Goal: Contribute content

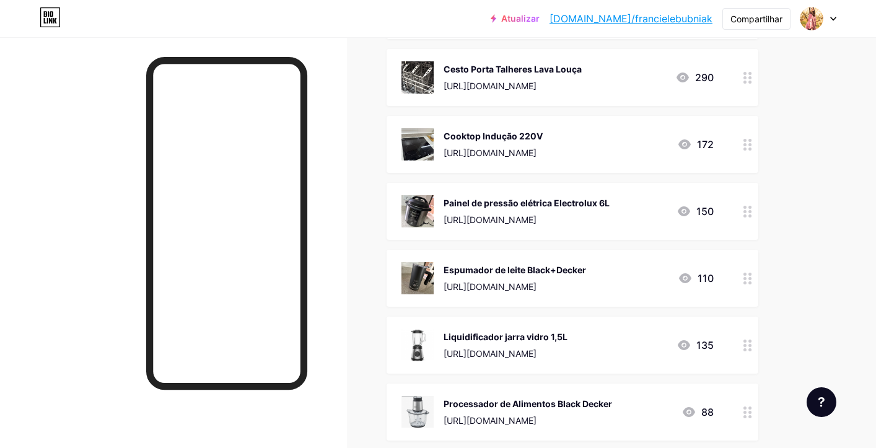
scroll to position [801, 0]
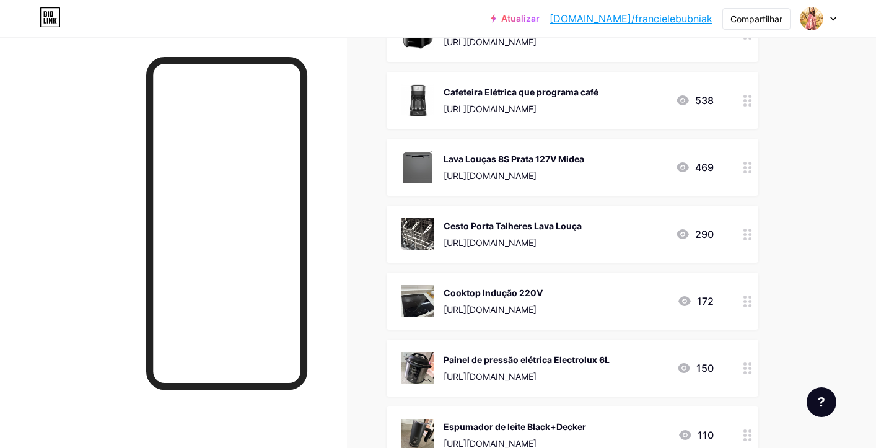
click at [418, 178] on img at bounding box center [417, 167] width 32 height 32
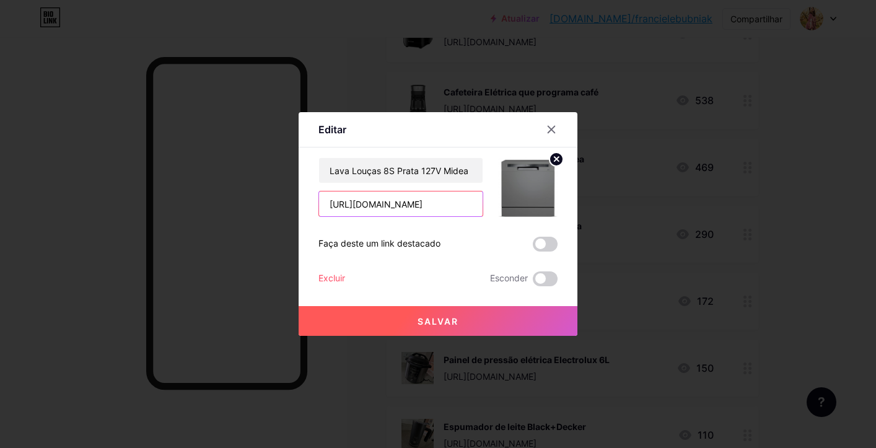
drag, startPoint x: 458, startPoint y: 204, endPoint x: 253, endPoint y: 196, distance: 205.1
click at [253, 196] on div "Editar Contente YouTube Reproduza vídeos do YouTube sem sair da sua página. ADI…" at bounding box center [438, 224] width 876 height 448
click at [555, 127] on icon at bounding box center [551, 129] width 10 height 10
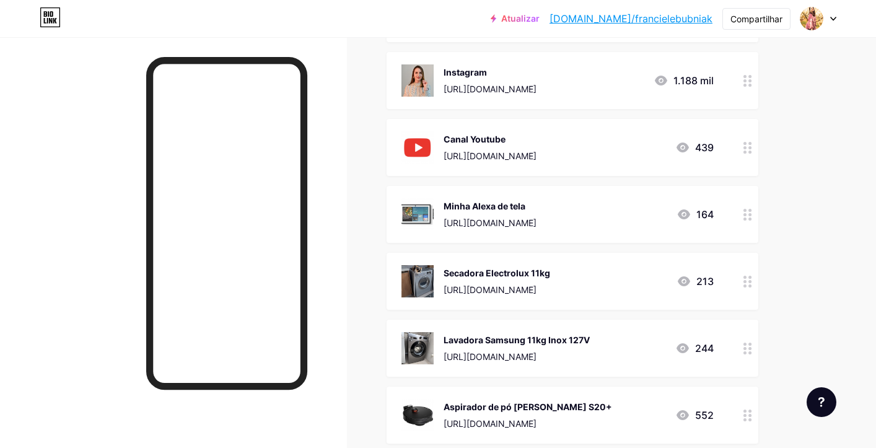
scroll to position [312, 0]
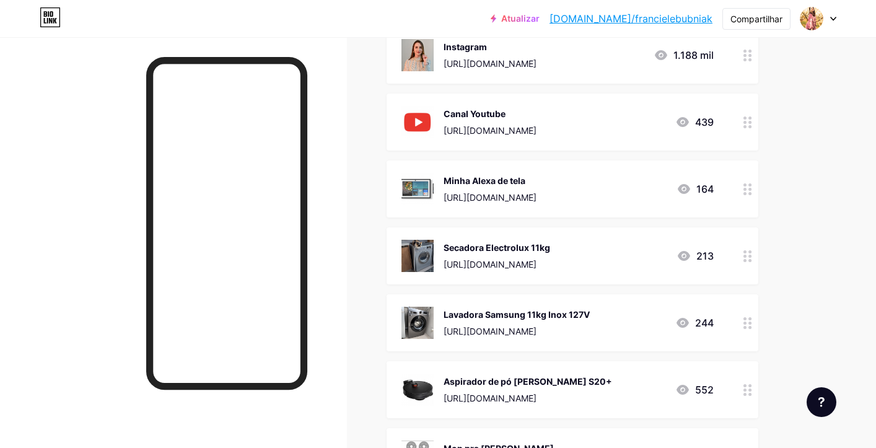
click at [417, 188] on img at bounding box center [417, 189] width 32 height 32
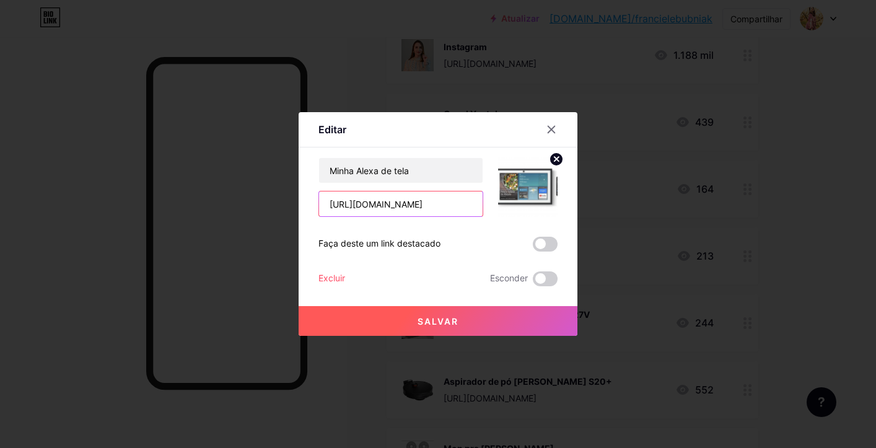
drag, startPoint x: 454, startPoint y: 207, endPoint x: 281, endPoint y: 195, distance: 173.2
click at [281, 195] on div "Editar Contente YouTube Reproduza vídeos do YouTube sem sair da sua página. ADI…" at bounding box center [438, 224] width 876 height 448
drag, startPoint x: 554, startPoint y: 124, endPoint x: 564, endPoint y: 133, distance: 13.2
click at [554, 125] on icon at bounding box center [551, 129] width 10 height 10
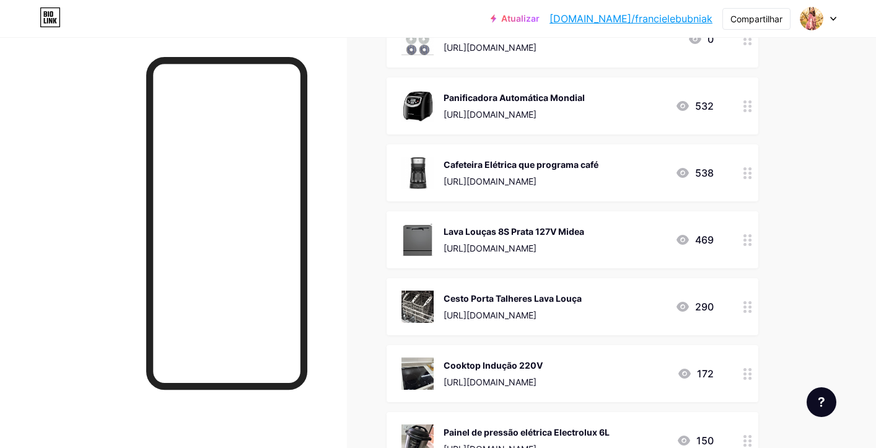
scroll to position [729, 0]
click at [408, 108] on img at bounding box center [417, 106] width 32 height 32
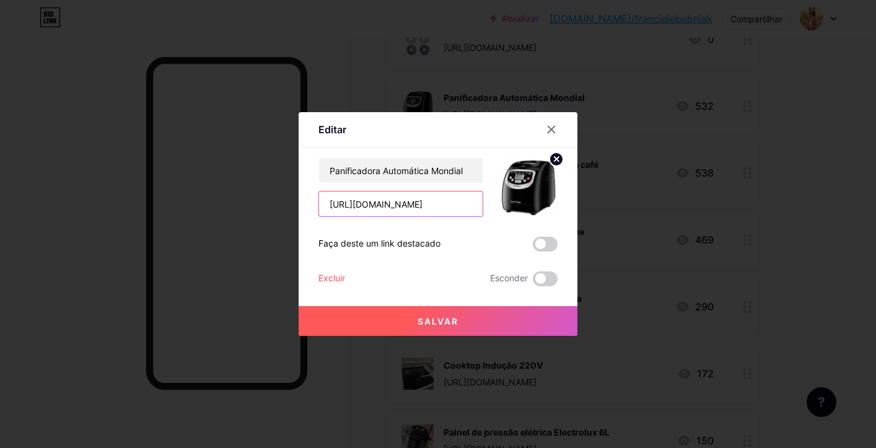
drag, startPoint x: 462, startPoint y: 203, endPoint x: 312, endPoint y: 190, distance: 150.4
click at [312, 190] on div "Editar Contente YouTube Reproduza vídeos do YouTube sem sair da sua página. ADI…" at bounding box center [438, 224] width 279 height 224
click at [548, 124] on icon at bounding box center [551, 129] width 10 height 10
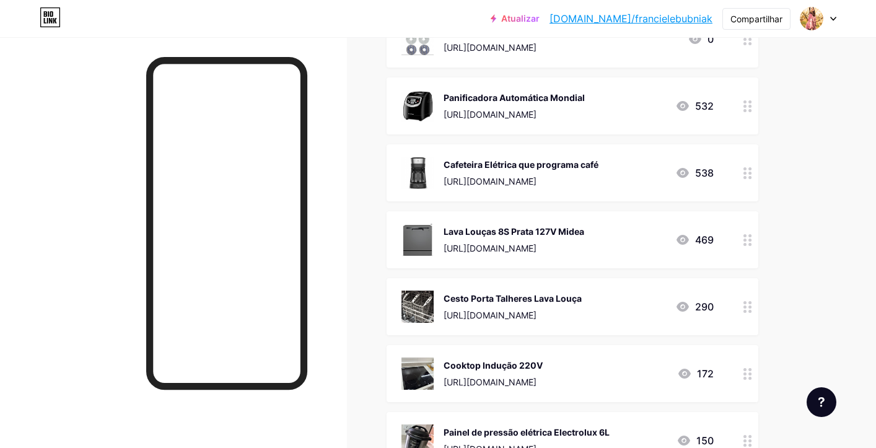
click at [411, 174] on img at bounding box center [417, 173] width 32 height 32
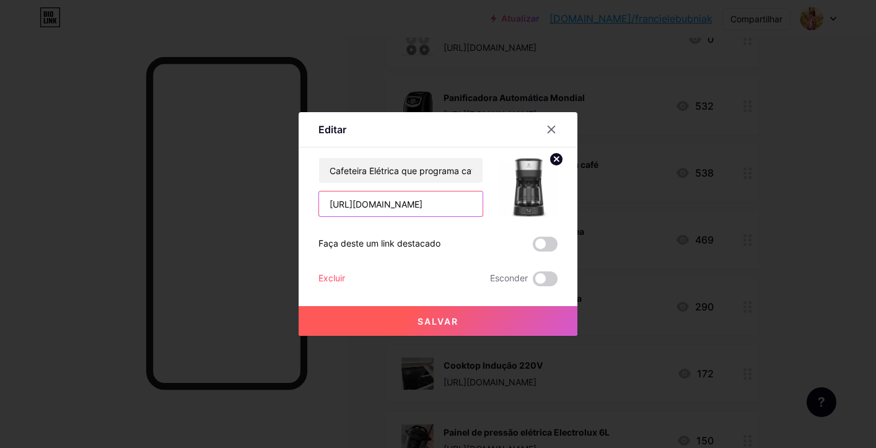
drag, startPoint x: 457, startPoint y: 208, endPoint x: 289, endPoint y: 201, distance: 168.0
click at [289, 201] on div "Editar Contente YouTube Reproduza vídeos do YouTube sem sair da sua página. ADI…" at bounding box center [438, 224] width 876 height 448
click at [565, 121] on div at bounding box center [558, 129] width 37 height 22
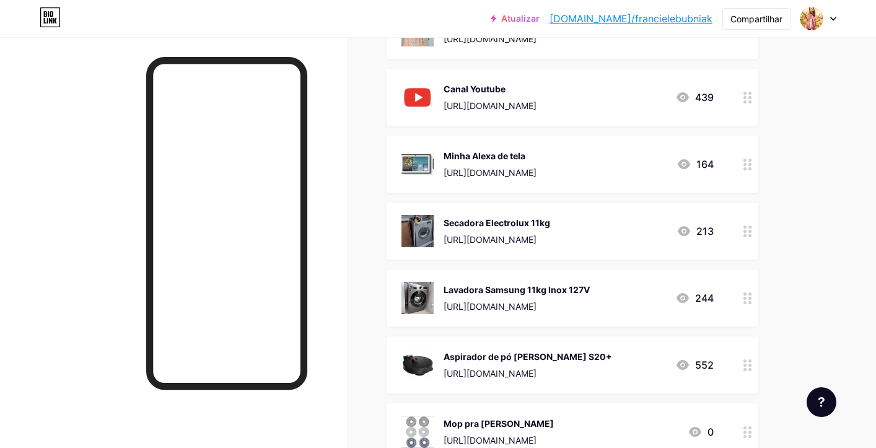
scroll to position [362, 0]
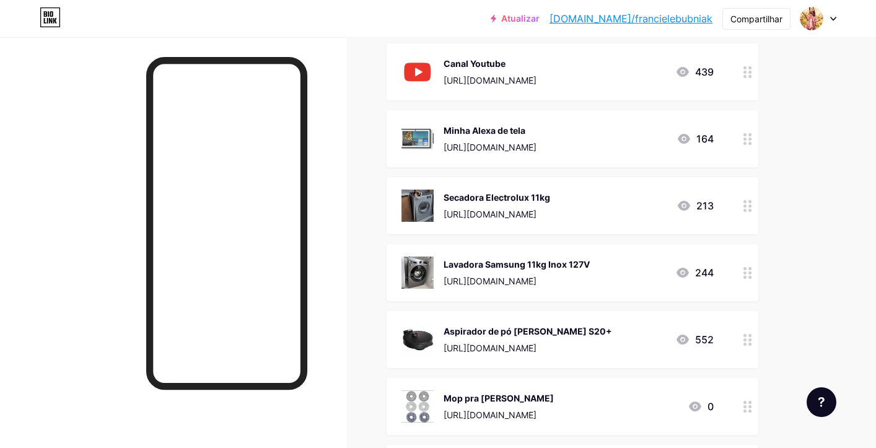
click at [426, 339] on img at bounding box center [417, 339] width 32 height 32
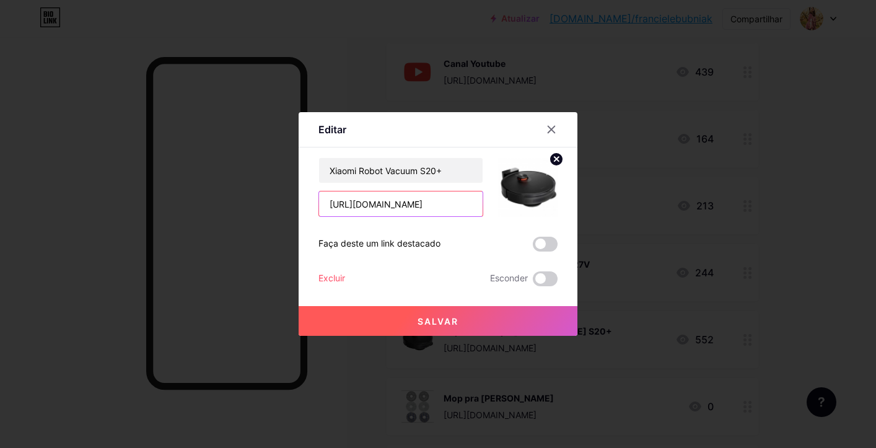
click at [464, 198] on input "[URL][DOMAIN_NAME]" at bounding box center [401, 203] width 164 height 25
click at [466, 203] on input "[URL][DOMAIN_NAME]" at bounding box center [401, 203] width 164 height 25
click at [546, 128] on div at bounding box center [551, 129] width 22 height 22
